Goal: Task Accomplishment & Management: Manage account settings

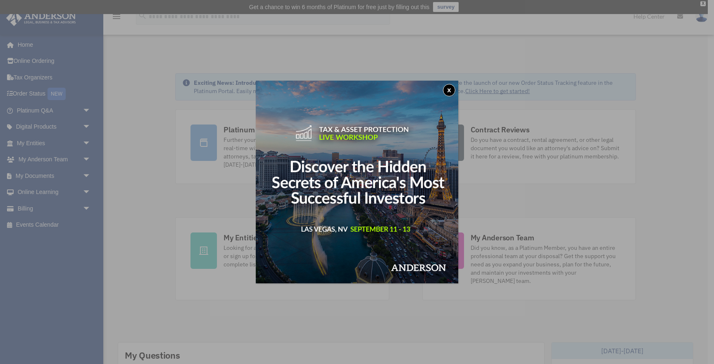
click at [448, 88] on button "x" at bounding box center [449, 90] width 12 height 12
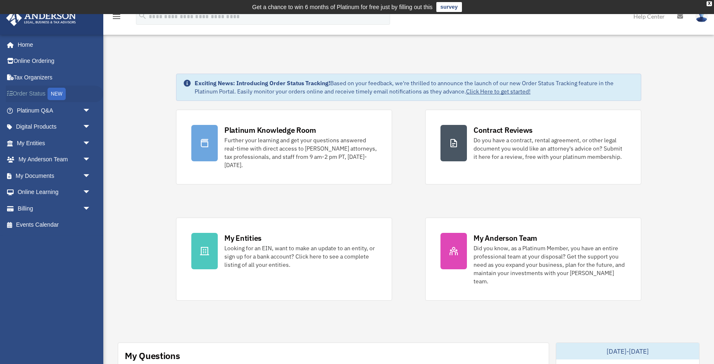
click at [38, 95] on link "Order Status NEW" at bounding box center [55, 94] width 98 height 17
click at [700, 18] on img at bounding box center [702, 16] width 12 height 12
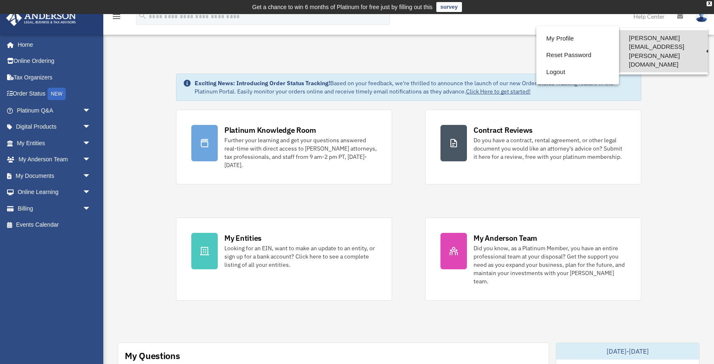
click at [647, 37] on link "[PERSON_NAME][EMAIL_ADDRESS][PERSON_NAME][DOMAIN_NAME]" at bounding box center [663, 51] width 89 height 42
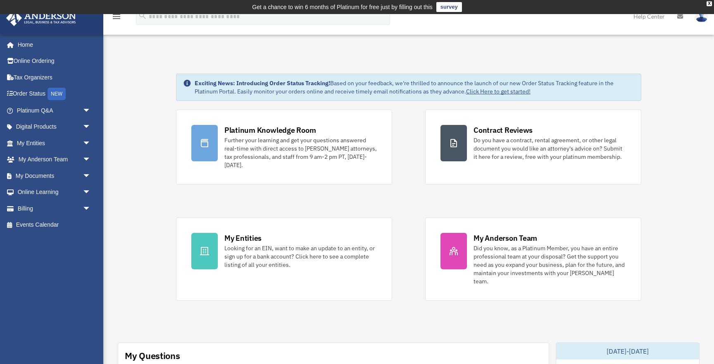
click at [699, 18] on img at bounding box center [702, 16] width 12 height 12
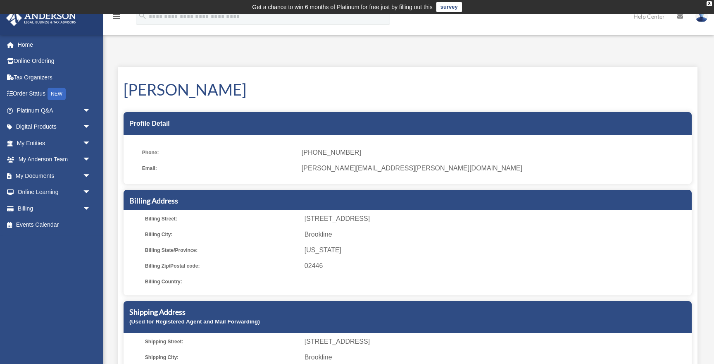
click at [702, 20] on img at bounding box center [702, 16] width 12 height 12
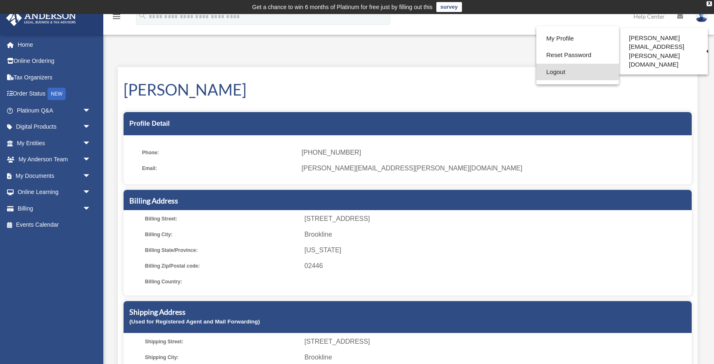
click at [550, 72] on link "Logout" at bounding box center [578, 72] width 83 height 17
